Goal: Task Accomplishment & Management: Complete application form

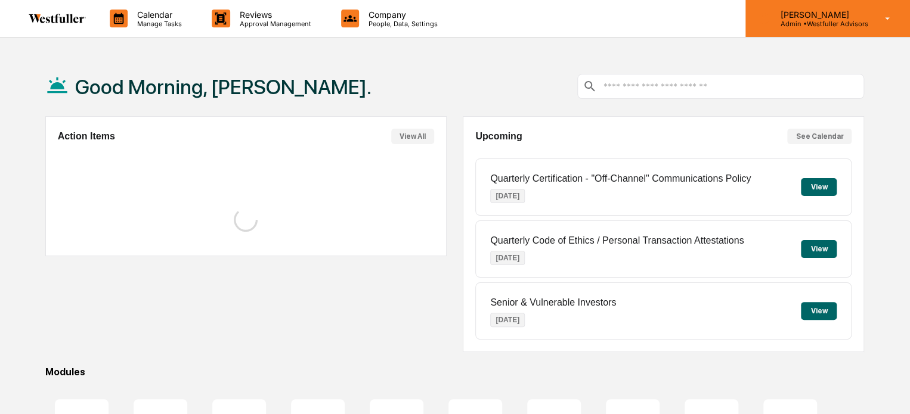
click at [815, 28] on div "Rachel Stanley Admin • Westfuller Advisors" at bounding box center [827, 18] width 165 height 37
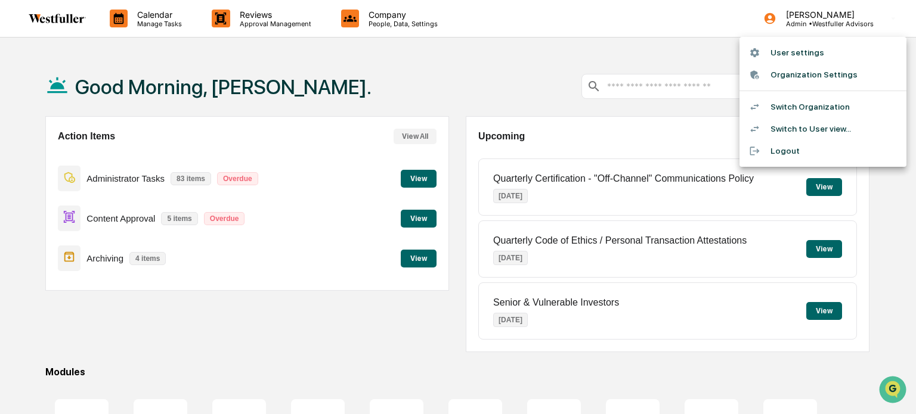
click at [668, 26] on div at bounding box center [458, 207] width 916 height 414
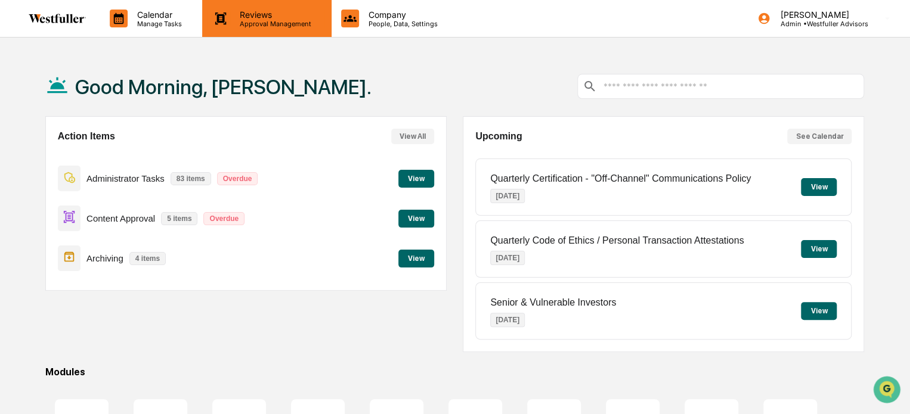
click at [244, 23] on p "Approval Management" at bounding box center [273, 24] width 87 height 8
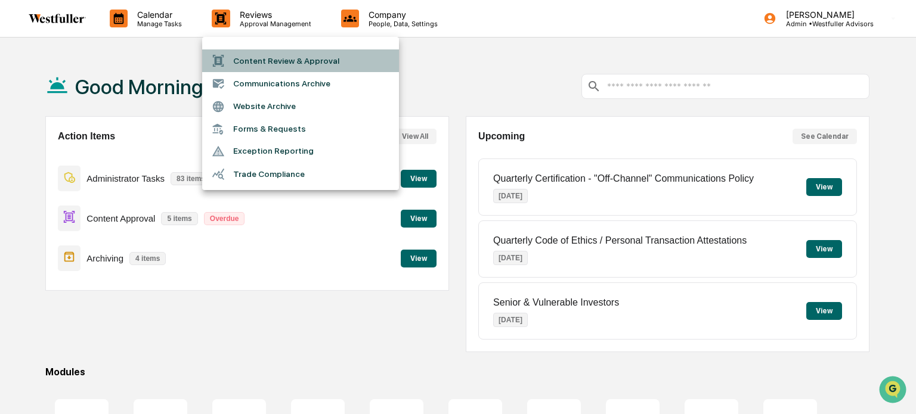
click at [243, 56] on li "Content Review & Approval" at bounding box center [300, 60] width 197 height 23
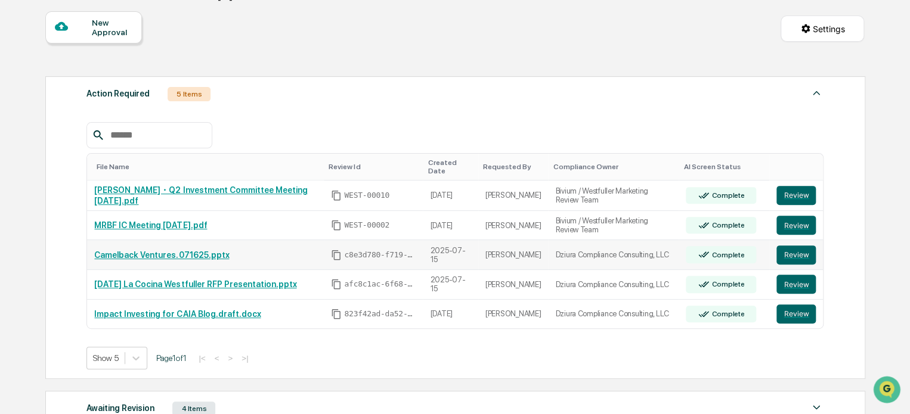
scroll to position [119, 0]
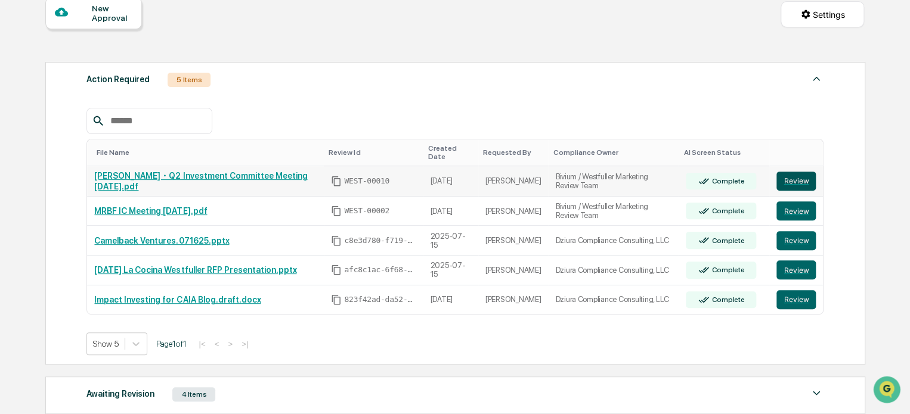
click at [802, 174] on button "Review" at bounding box center [795, 181] width 39 height 19
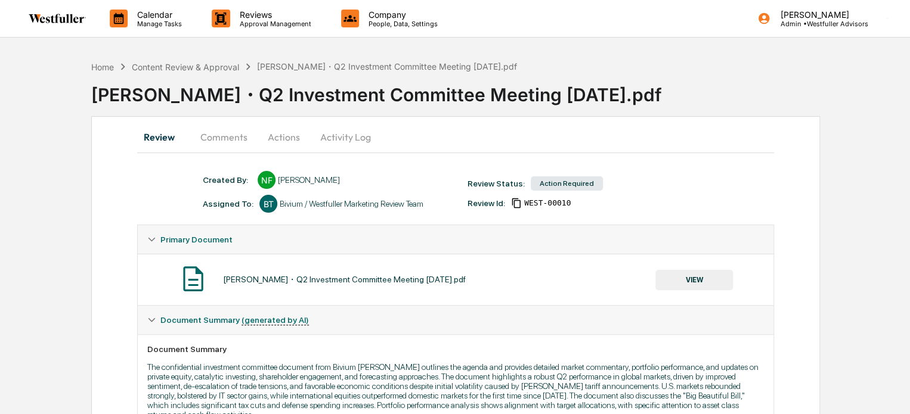
click at [231, 140] on button "Comments" at bounding box center [224, 137] width 66 height 29
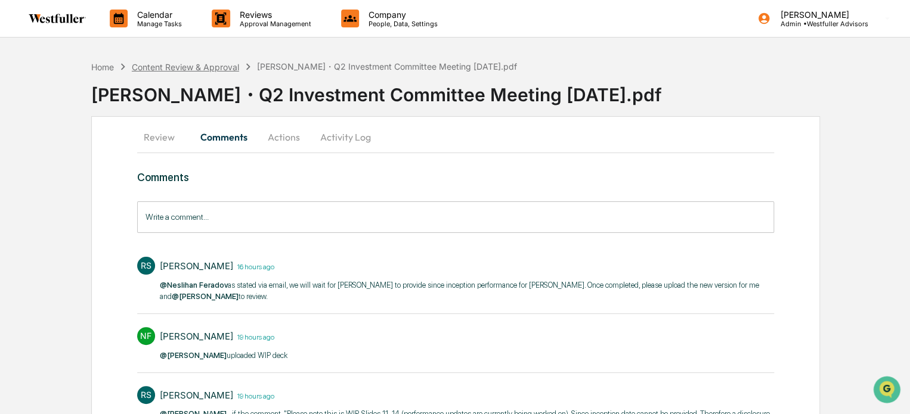
click at [234, 65] on div "Content Review & Approval" at bounding box center [185, 67] width 107 height 10
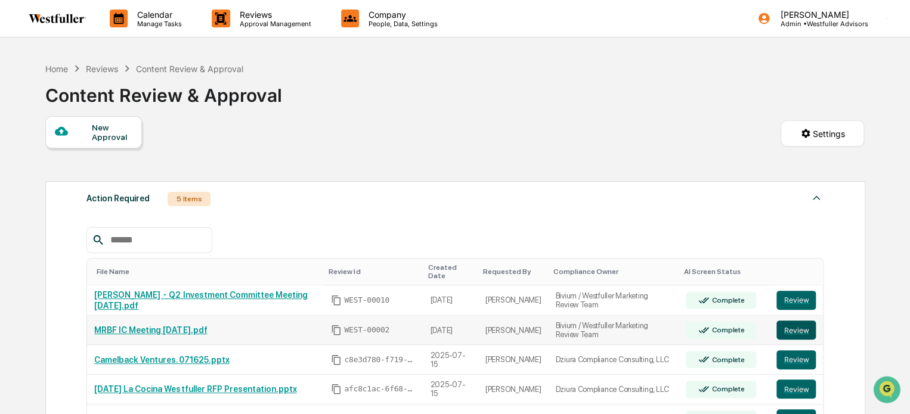
click at [796, 325] on button "Review" at bounding box center [795, 330] width 39 height 19
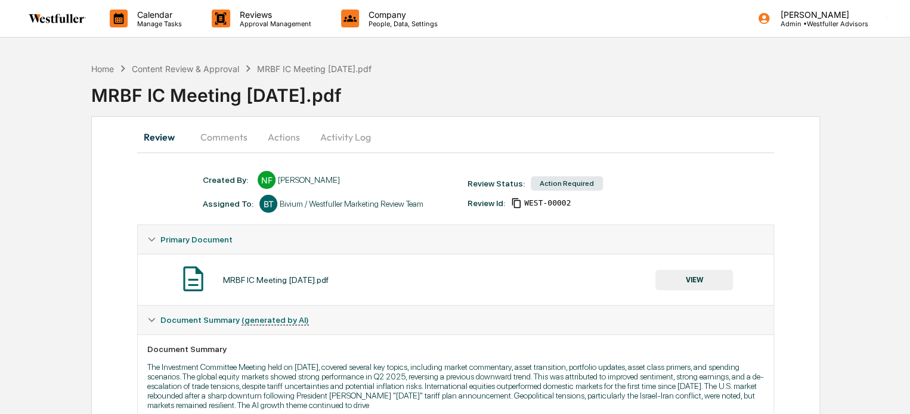
click at [224, 141] on button "Comments" at bounding box center [224, 137] width 66 height 29
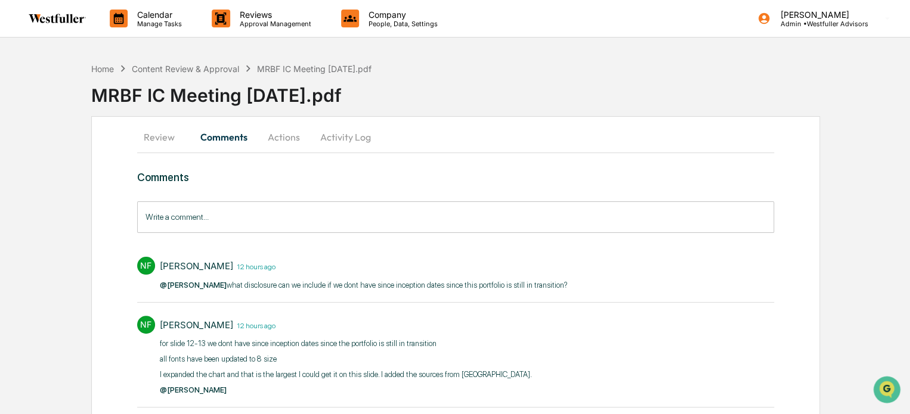
click at [165, 129] on button "Review" at bounding box center [164, 137] width 54 height 29
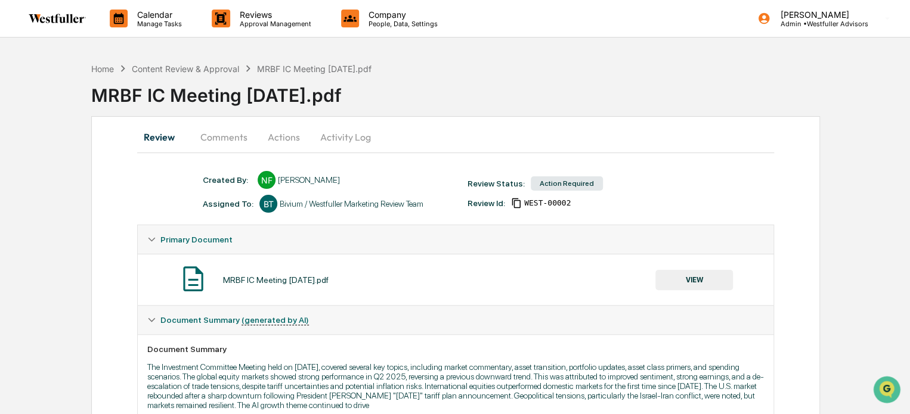
click at [686, 278] on button "VIEW" at bounding box center [694, 280] width 78 height 20
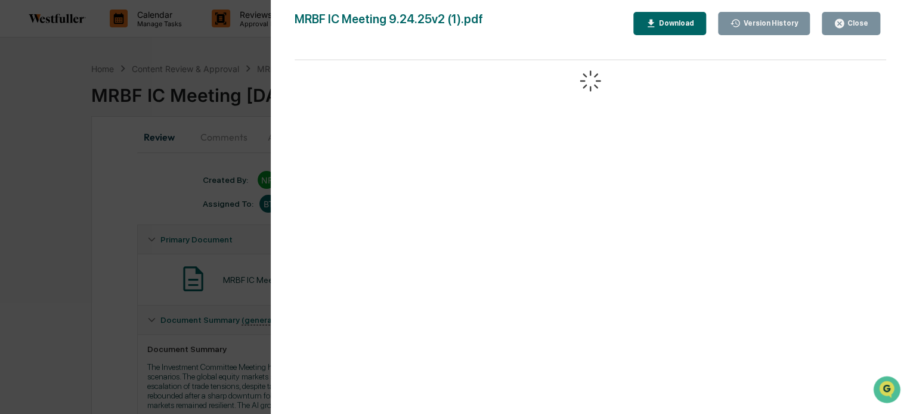
click at [762, 22] on div "Version History" at bounding box center [769, 23] width 57 height 8
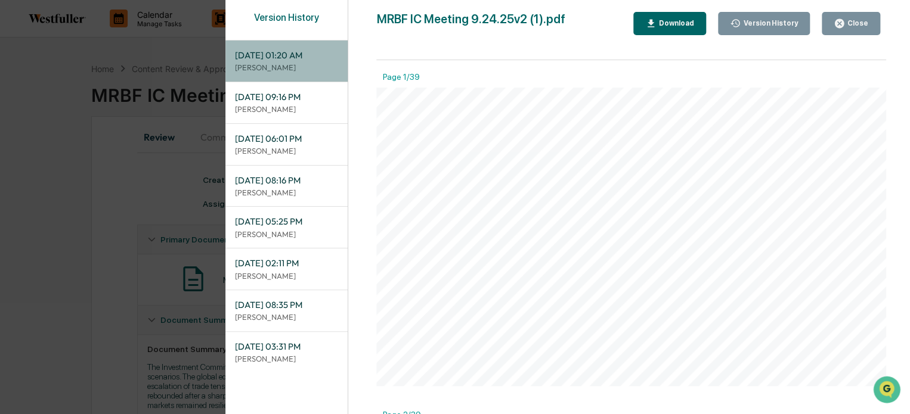
click at [296, 70] on p "[PERSON_NAME]" at bounding box center [287, 67] width 104 height 11
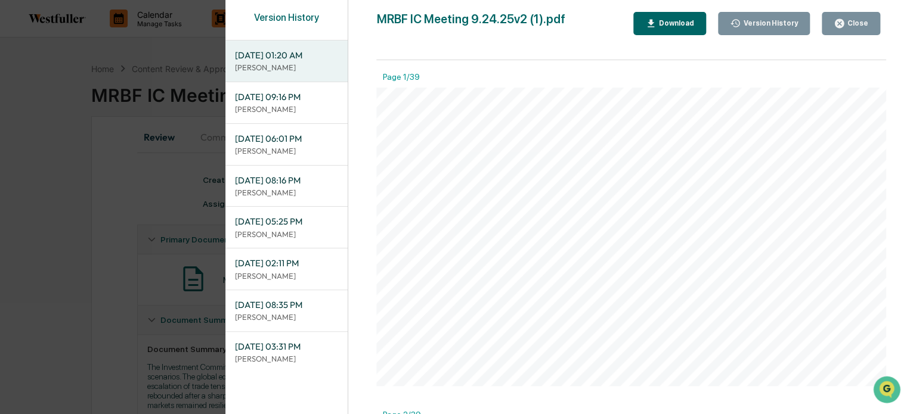
scroll to position [179, 0]
click at [669, 27] on div "Download" at bounding box center [676, 23] width 38 height 8
drag, startPoint x: 835, startPoint y: 24, endPoint x: 295, endPoint y: 38, distance: 541.1
click at [835, 24] on icon "button" at bounding box center [839, 23] width 11 height 11
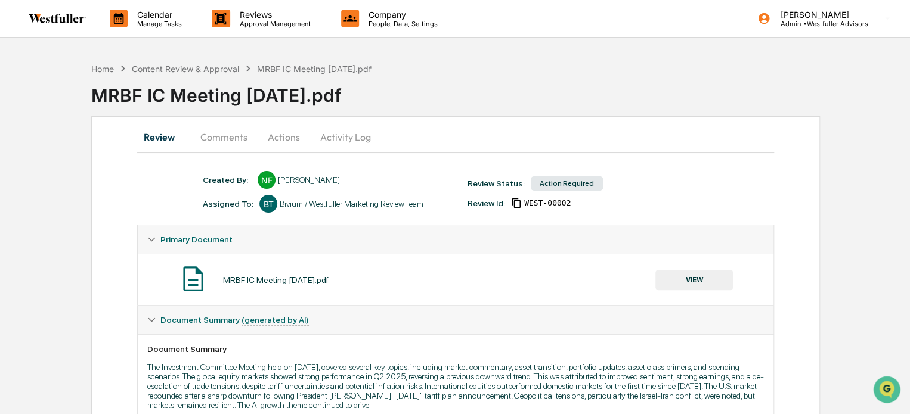
click at [229, 137] on button "Comments" at bounding box center [224, 137] width 66 height 29
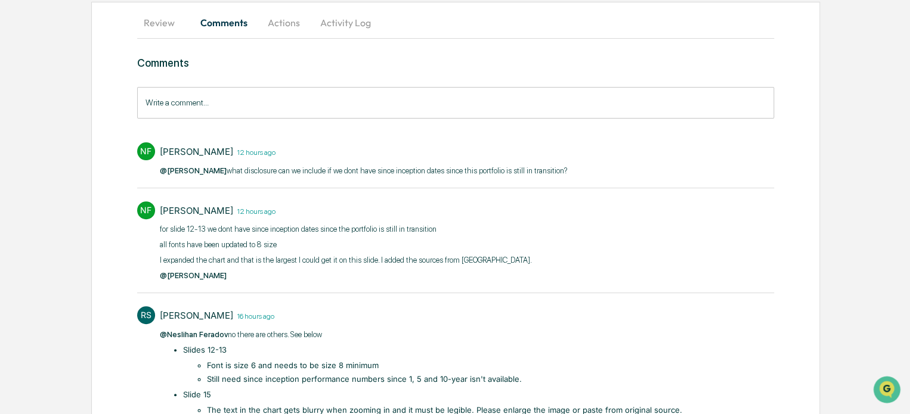
scroll to position [0, 0]
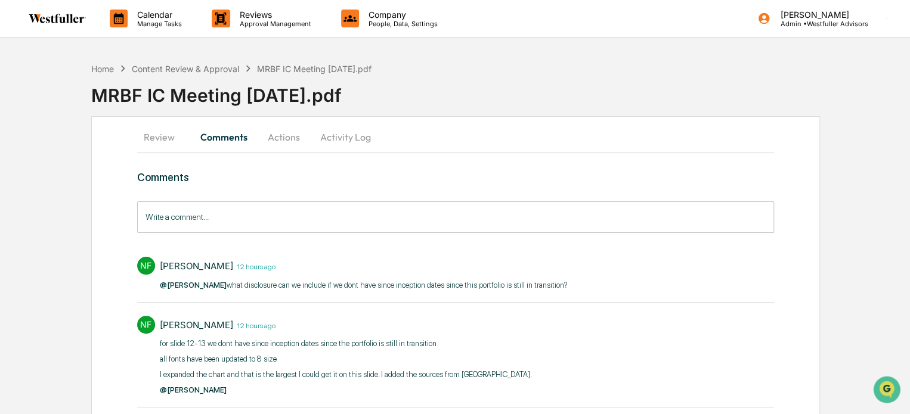
click at [302, 222] on input "Write a comment..." at bounding box center [455, 218] width 637 height 32
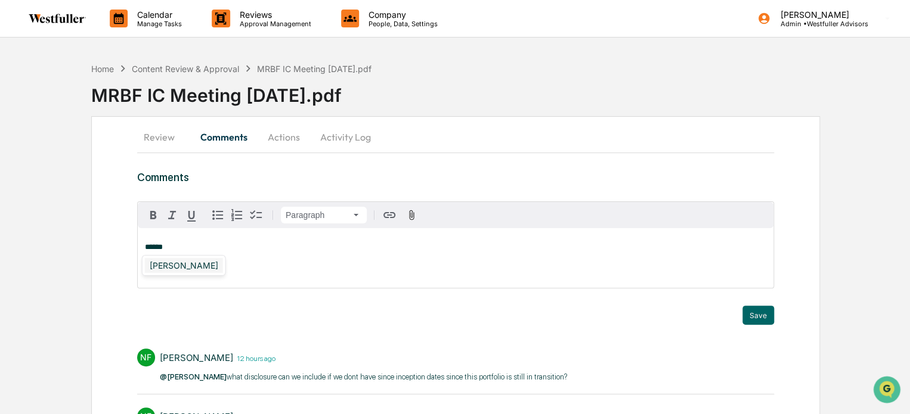
click at [202, 265] on div "[PERSON_NAME]" at bounding box center [184, 265] width 78 height 15
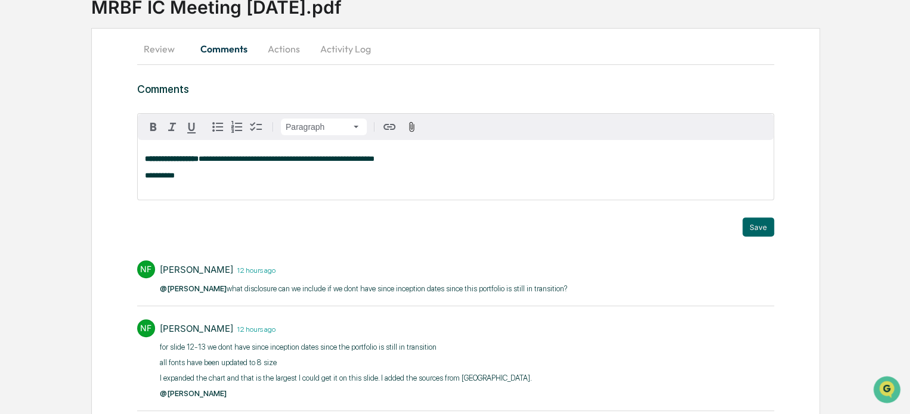
scroll to position [119, 0]
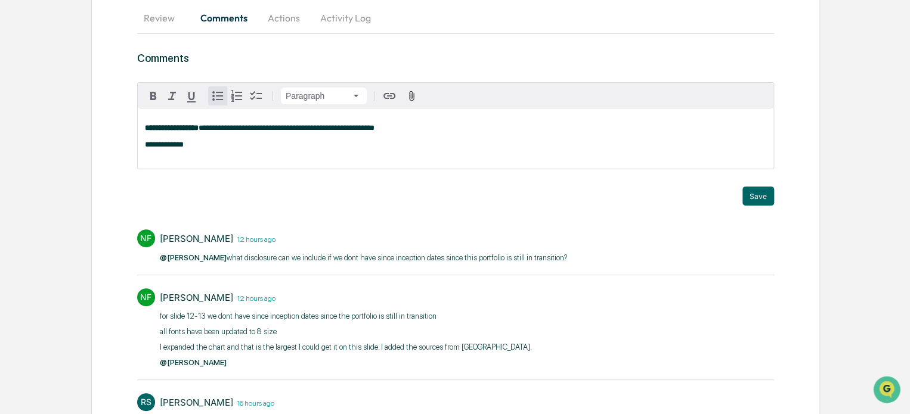
click at [221, 95] on icon "button" at bounding box center [218, 96] width 14 height 14
click at [143, 146] on div "**********" at bounding box center [456, 139] width 636 height 60
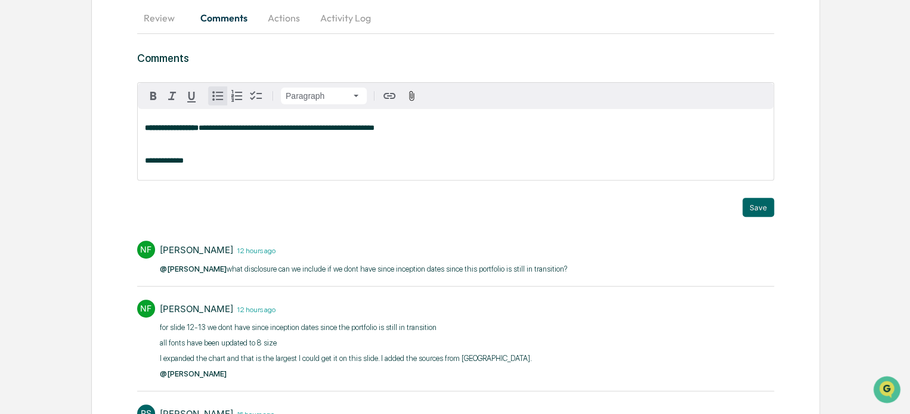
click at [221, 92] on icon "button" at bounding box center [217, 96] width 11 height 10
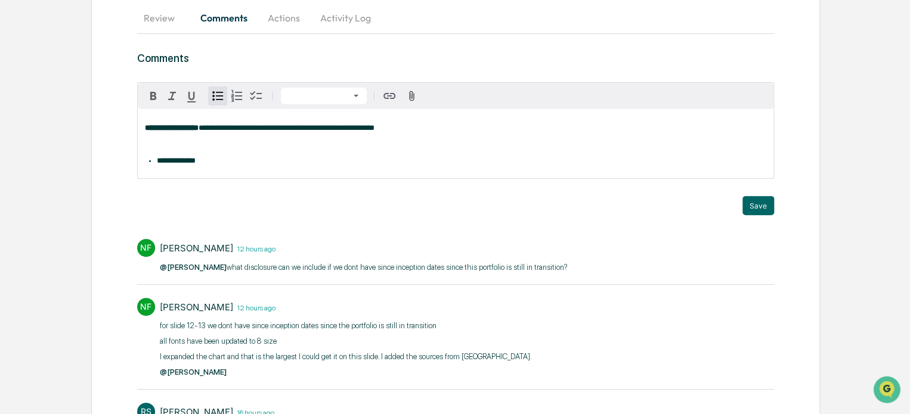
click at [227, 158] on li "**********" at bounding box center [461, 161] width 609 height 8
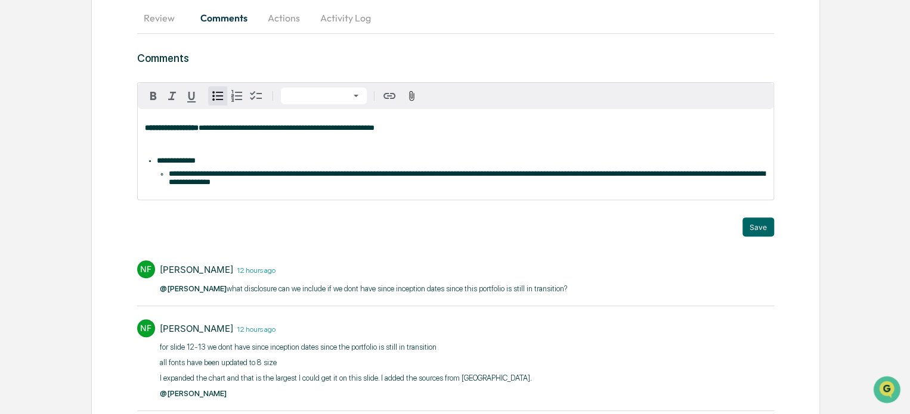
click at [169, 178] on span "**********" at bounding box center [467, 178] width 596 height 16
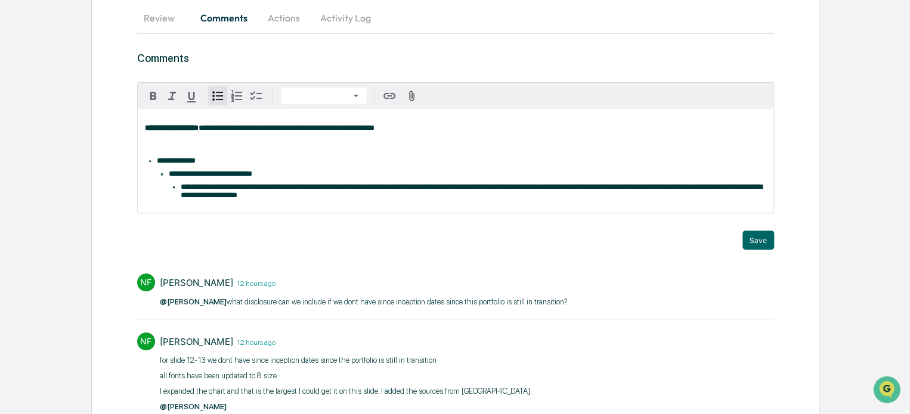
click at [306, 174] on li "**********" at bounding box center [468, 174] width 598 height 8
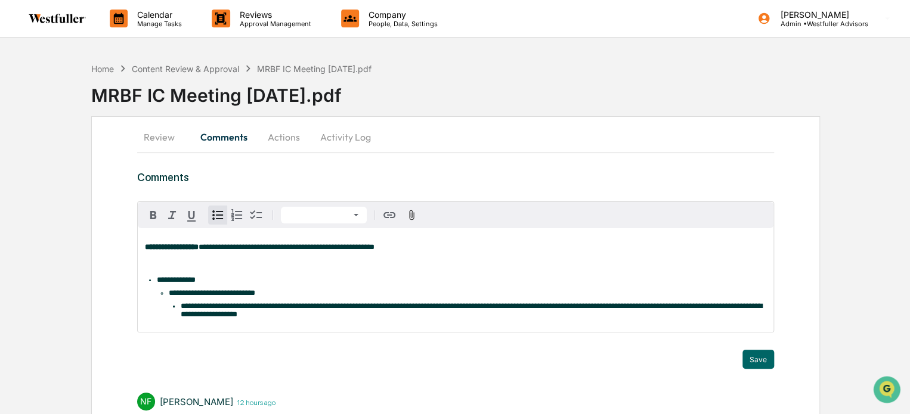
click at [422, 245] on p "**********" at bounding box center [455, 255] width 621 height 25
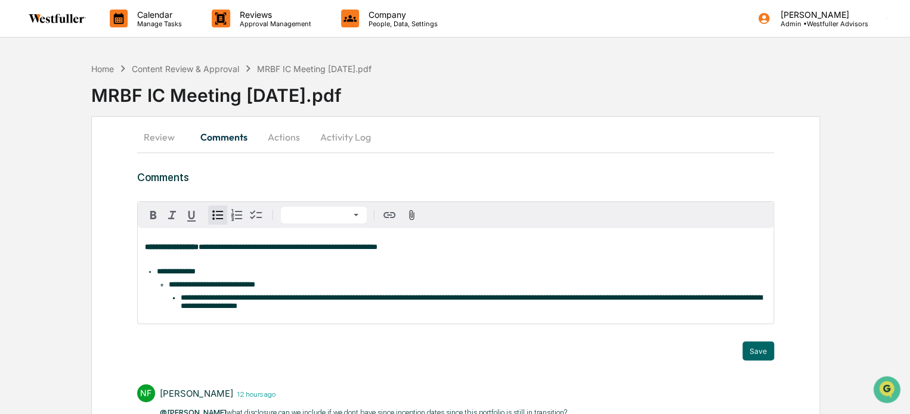
click at [406, 311] on li "**********" at bounding box center [474, 302] width 586 height 17
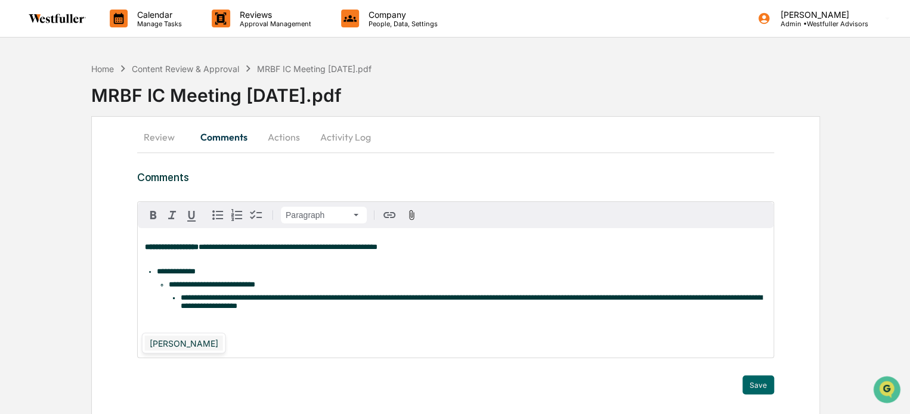
click at [200, 345] on div "[PERSON_NAME]" at bounding box center [184, 343] width 78 height 15
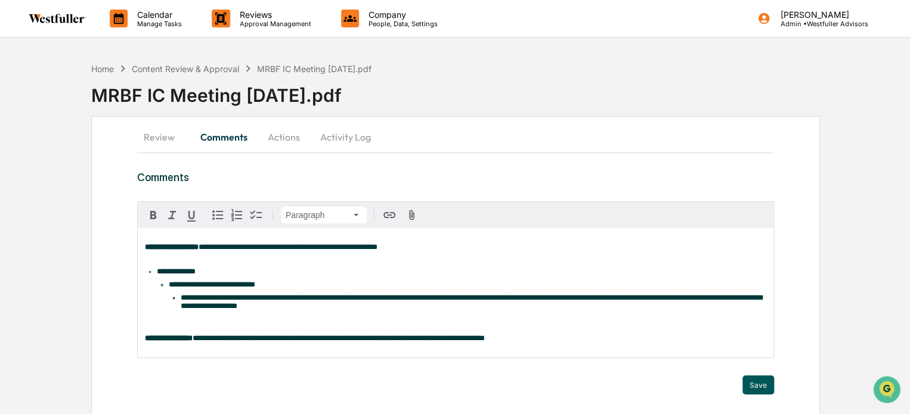
click at [758, 393] on button "Save" at bounding box center [758, 385] width 32 height 19
